Goal: Information Seeking & Learning: Learn about a topic

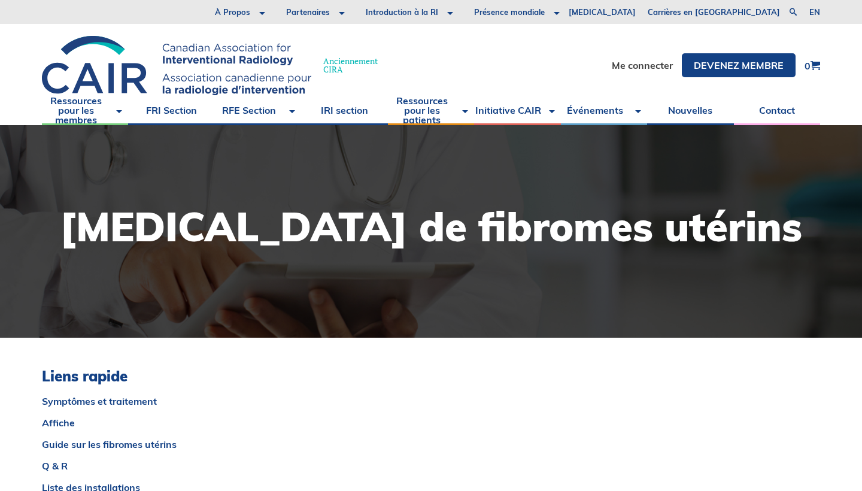
scroll to position [1, 0]
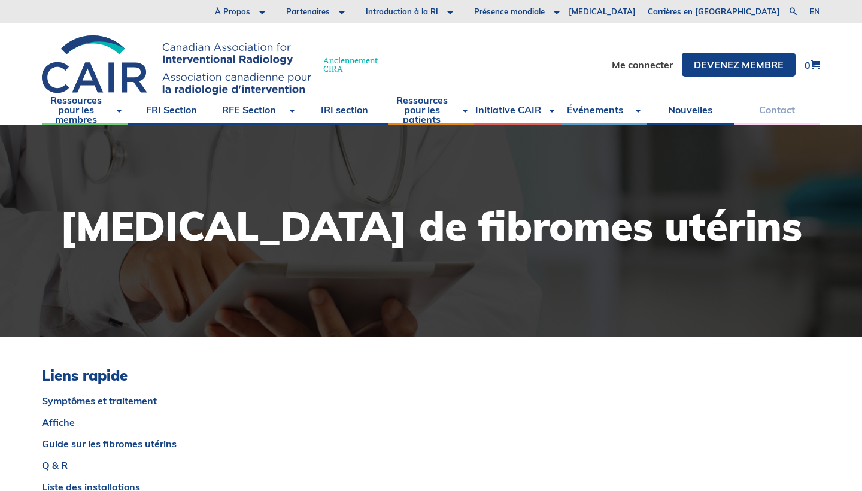
click at [775, 108] on link "Contact" at bounding box center [777, 110] width 86 height 30
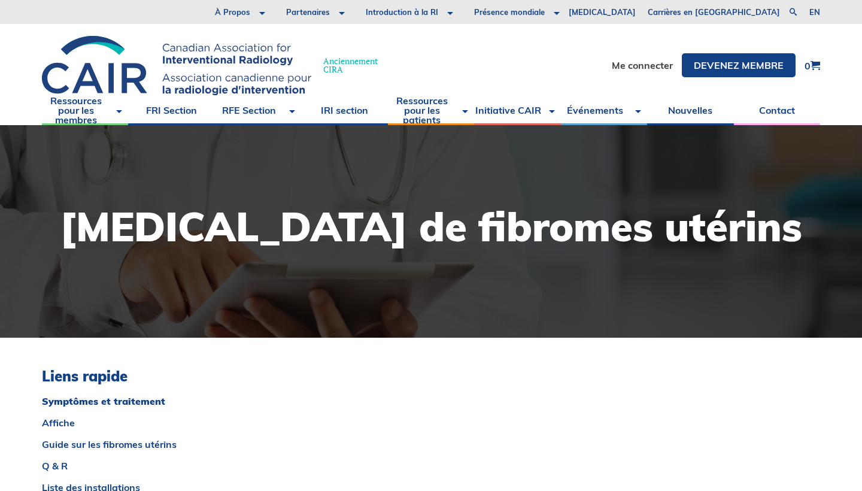
scroll to position [0, 0]
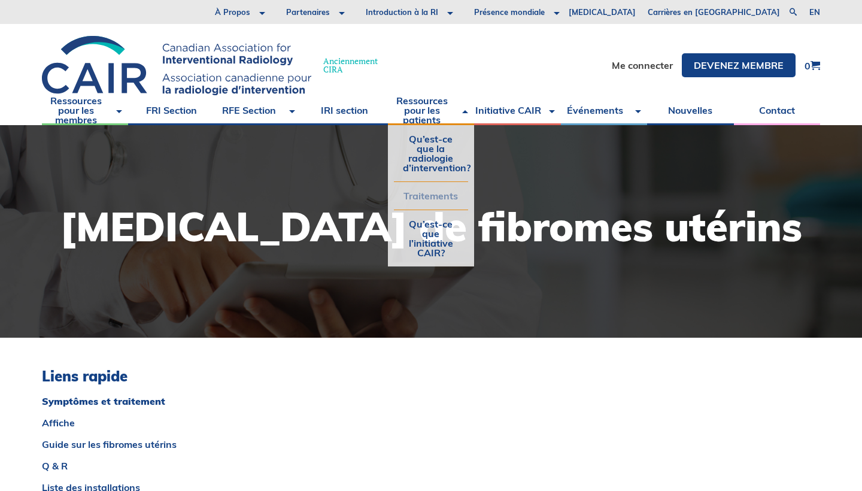
click at [432, 195] on link "Traitements" at bounding box center [431, 196] width 74 height 28
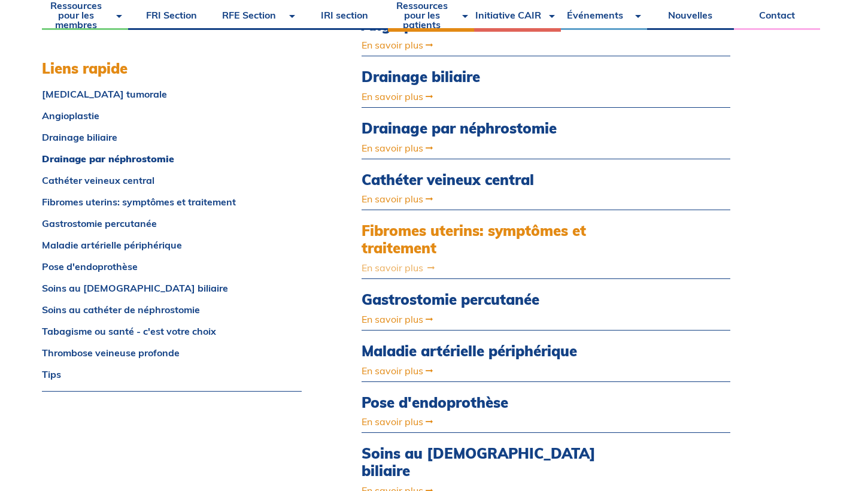
scroll to position [432, 0]
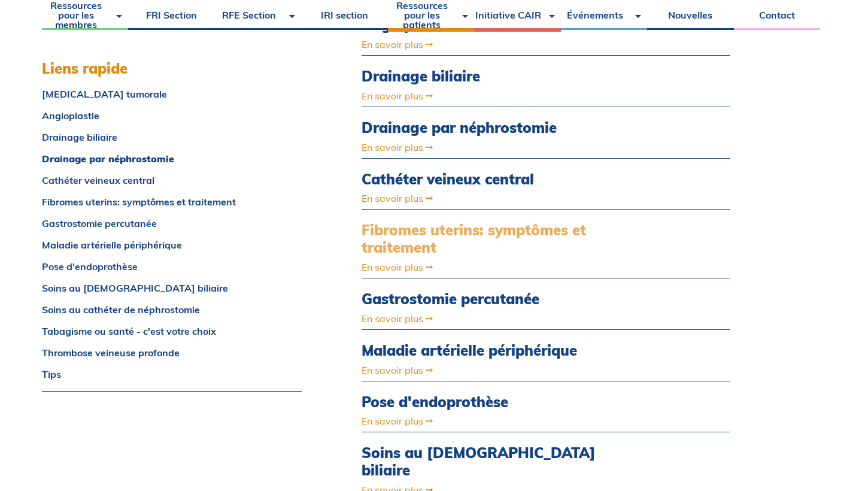
click at [429, 249] on link "Fibromes uterins: symptômes et traitement" at bounding box center [491, 239] width 258 height 35
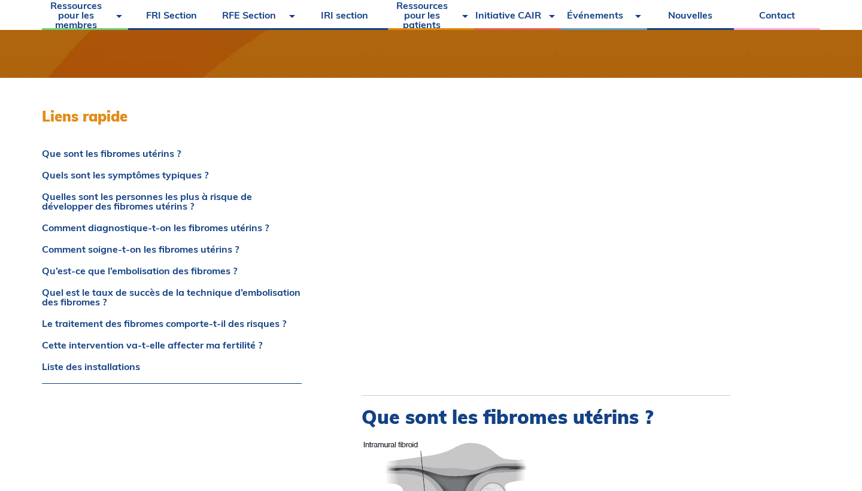
scroll to position [260, 0]
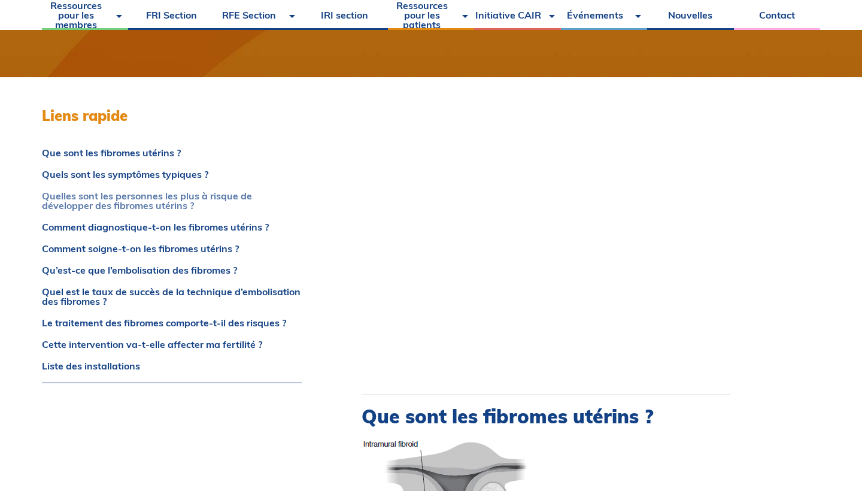
click at [111, 199] on link "Quelles sont les personnes les plus à risque de développer des fibromes utérins…" at bounding box center [172, 200] width 260 height 19
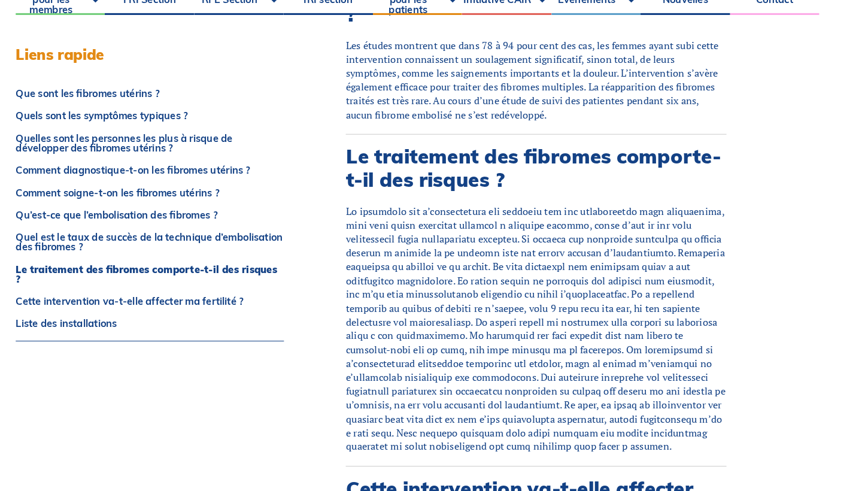
scroll to position [3920, 0]
